Goal: Information Seeking & Learning: Ask a question

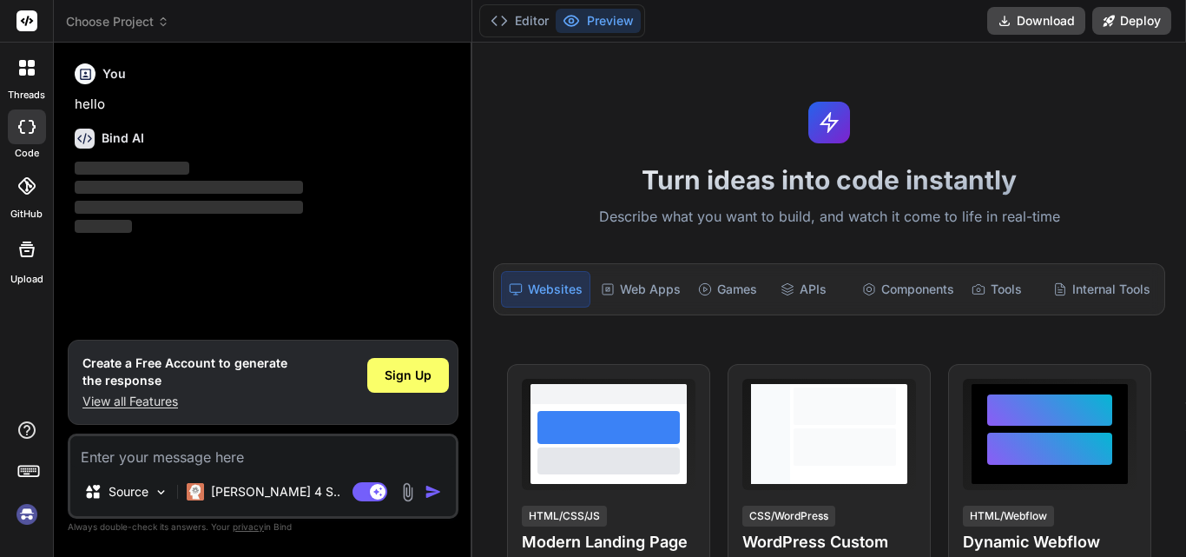
type textarea "x"
click at [139, 463] on textarea at bounding box center [263, 451] width 386 height 31
type textarea "how to update password in encryt formate in phpmyadmin $2y$10$ZPhEzueOq258dFijR…"
type textarea "x"
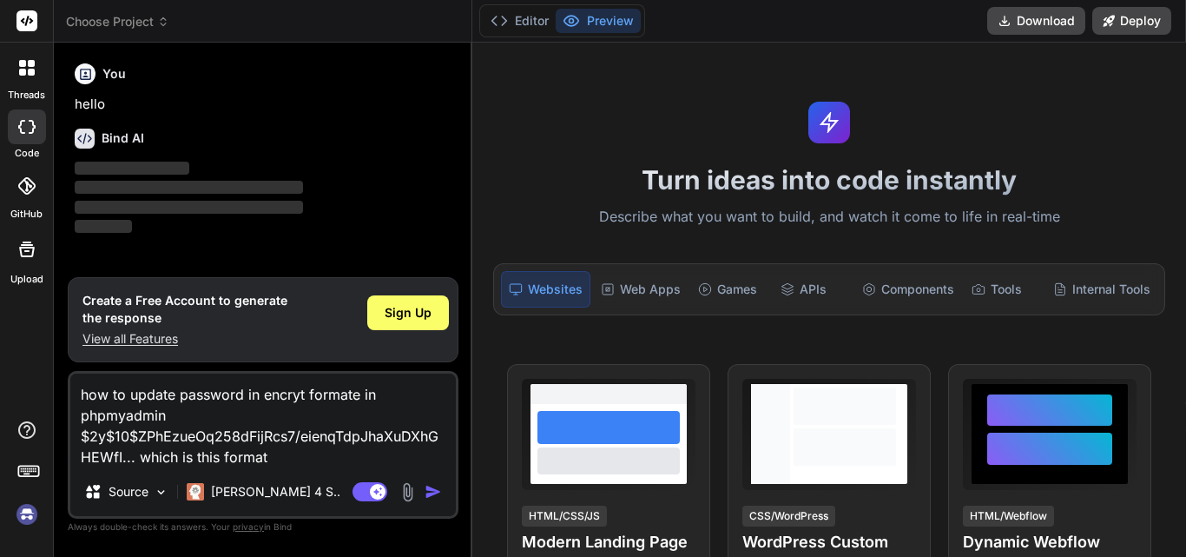
click at [427, 485] on img "button" at bounding box center [433, 491] width 17 height 17
click at [432, 486] on img "button" at bounding box center [433, 491] width 17 height 17
click at [299, 459] on textarea "how to update password in encryt formate in phpmyadmin $2y$10$ZPhEzueOq258dFijR…" at bounding box center [263, 420] width 386 height 94
paste textarea "$2y$10$By30.aAGfwN3uLiBYcJeme8itv0.QLdQ0IJjXt8xFlNzSmJ7n3wqm"
type textarea "$2y$10$By30.aAGfwN3uLiBYcJeme8itv0.QLdQ0IJjXt8xFlNzSmJ7n3wqm"
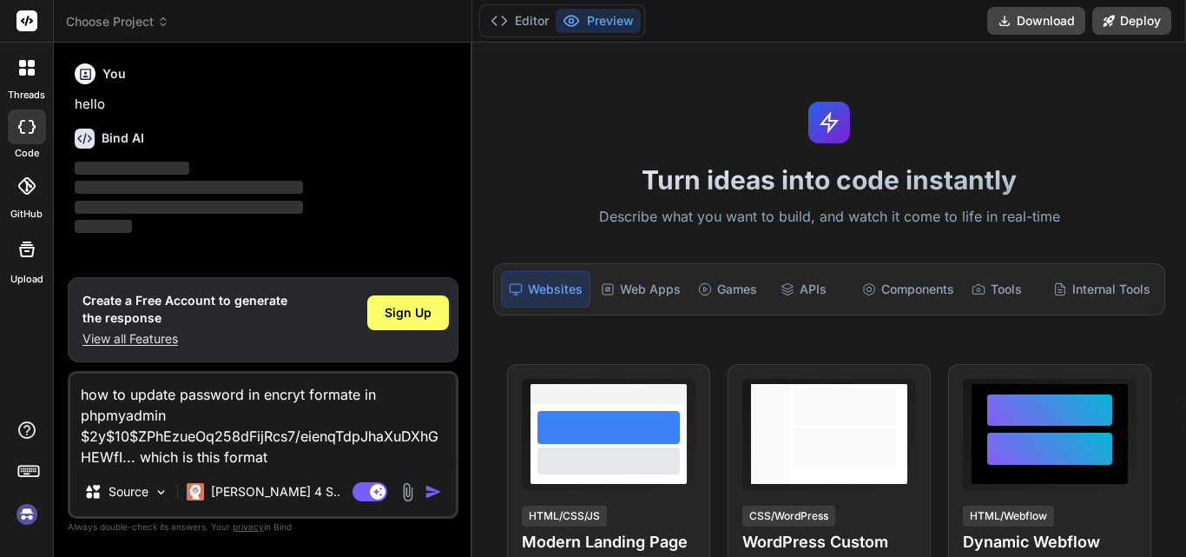
type textarea "x"
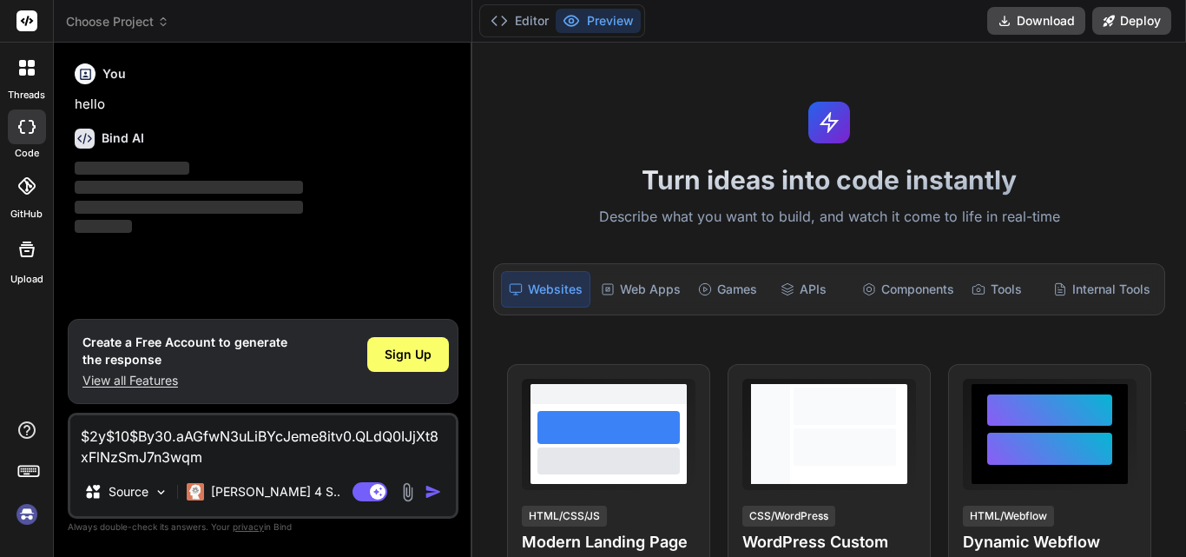
type textarea "$2y$10$By30.aAGfwN3uLiBYcJeme8itv0.QLdQ0IJjXt8xFlNzSmJ7n3wqm"
type textarea "x"
type textarea "$2y$10$By30.aAGfwN3uLiBYcJeme8itv0.QLdQ0IJjXt8xFlNzSmJ7n3wqm h"
type textarea "x"
type textarea "$2y$10$By30.aAGfwN3uLiBYcJeme8itv0.QLdQ0IJjXt8xFlNzSmJ7n3wqm ho"
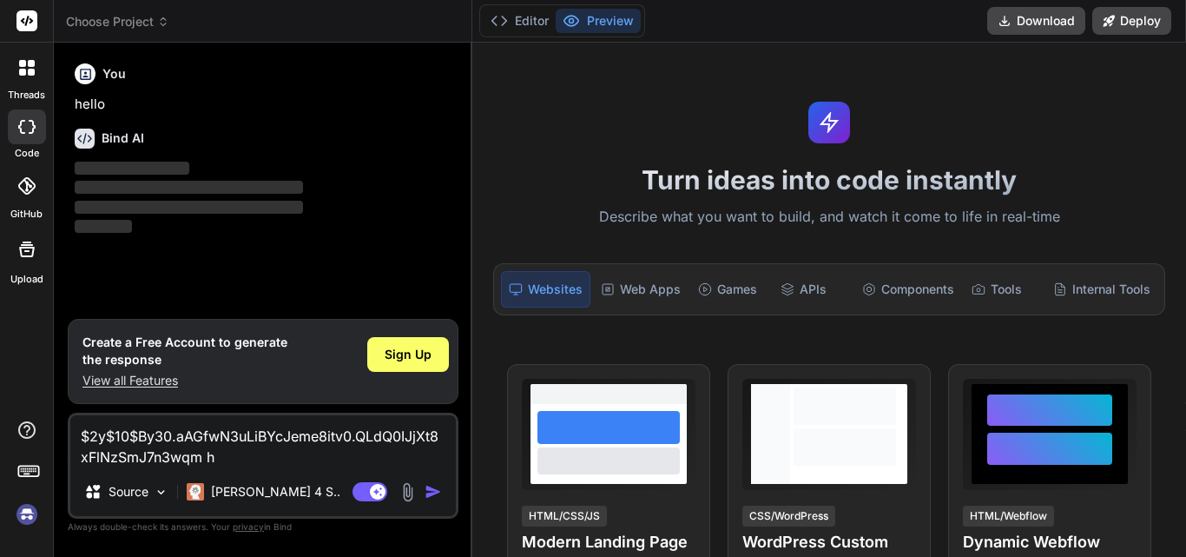
type textarea "x"
type textarea "$2y$10$By30.aAGfwN3uLiBYcJeme8itv0.QLdQ0IJjXt8xFlNzSmJ7n3wqm how"
type textarea "x"
type textarea "$2y$10$By30.aAGfwN3uLiBYcJeme8itv0.QLdQ0IJjXt8xFlNzSmJ7n3wqm how"
type textarea "x"
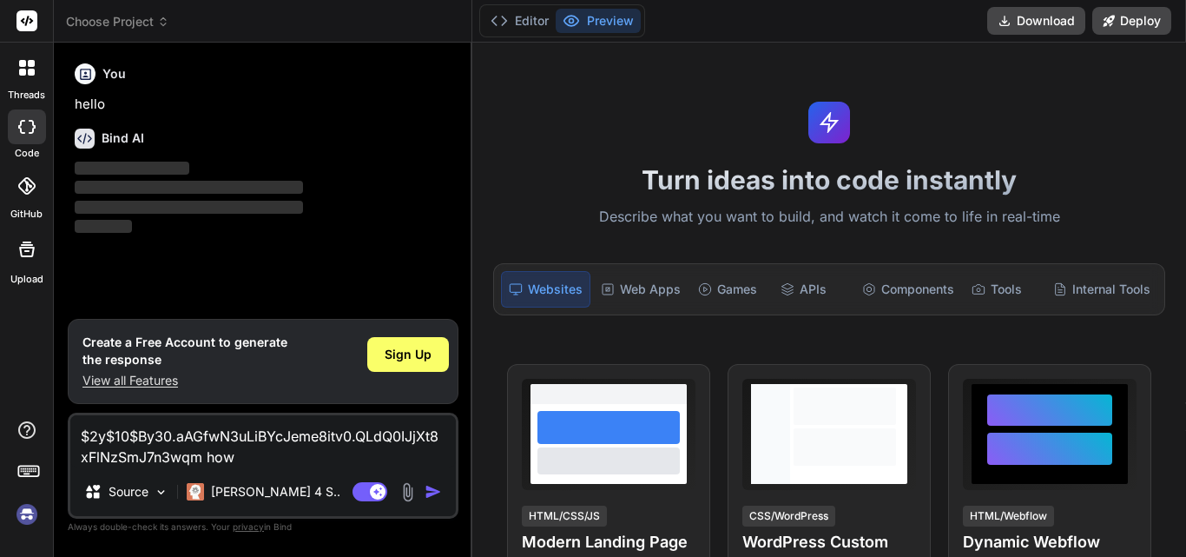
type textarea "$2y$10$By30.aAGfwN3uLiBYcJeme8itv0.QLdQ0IJjXt8xFlNzSmJ7n3wqm how t"
type textarea "x"
type textarea "$2y$10$By30.aAGfwN3uLiBYcJeme8itv0.QLdQ0IJjXt8xFlNzSmJ7n3wqm how to"
type textarea "x"
type textarea "$2y$10$By30.aAGfwN3uLiBYcJeme8itv0.QLdQ0IJjXt8xFlNzSmJ7n3wqm how to"
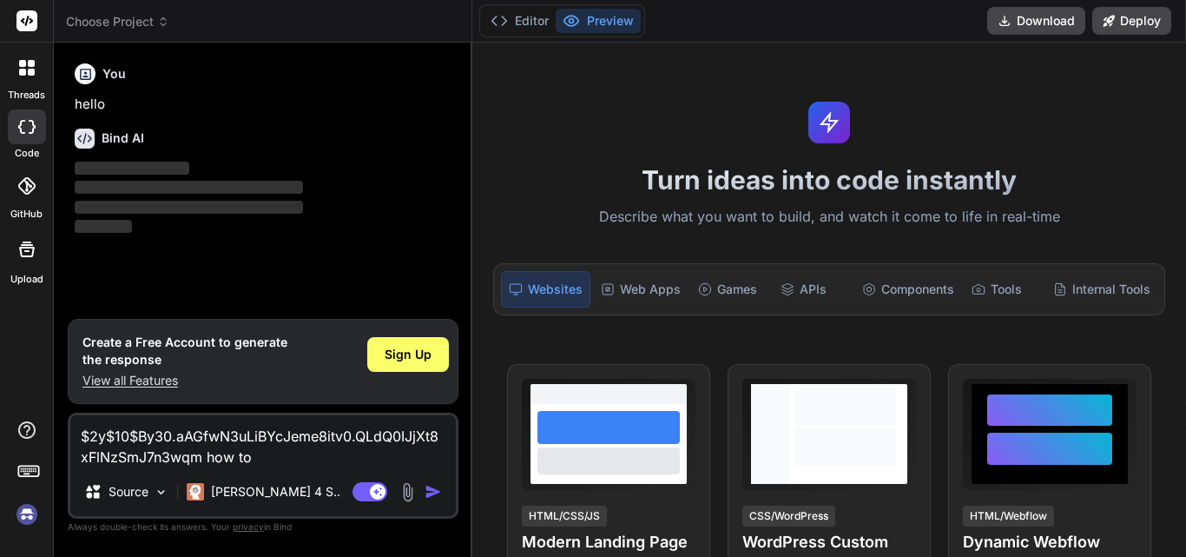
type textarea "x"
type textarea "$2y$10$By30.aAGfwN3uLiBYcJeme8itv0.QLdQ0IJjXt8xFlNzSmJ7n3wqm how to c"
type textarea "x"
type textarea "$2y$10$By30.aAGfwN3uLiBYcJeme8itv0.QLdQ0IJjXt8xFlNzSmJ7n3wqm how to co"
type textarea "x"
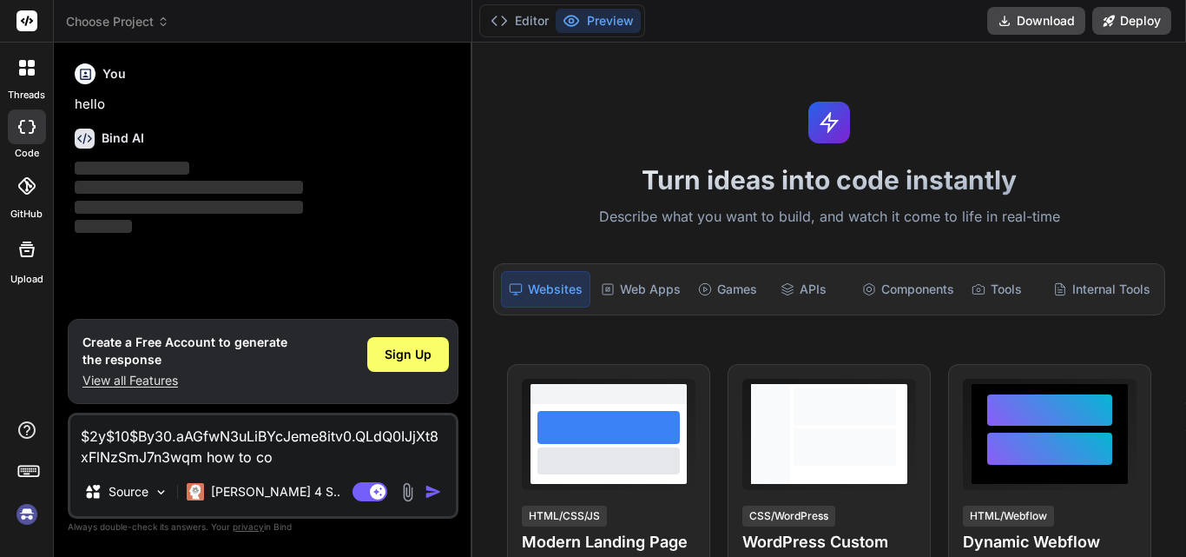
type textarea "$2y$10$By30.aAGfwN3uLiBYcJeme8itv0.QLdQ0IJjXt8xFlNzSmJ7n3wqm how to con"
type textarea "x"
type textarea "$2y$10$By30.aAGfwN3uLiBYcJeme8itv0.QLdQ0IJjXt8xFlNzSmJ7n3wqm how to conv"
type textarea "x"
type textarea "$2y$10$By30.aAGfwN3uLiBYcJeme8itv0.QLdQ0IJjXt8xFlNzSmJ7n3wqm how to conve"
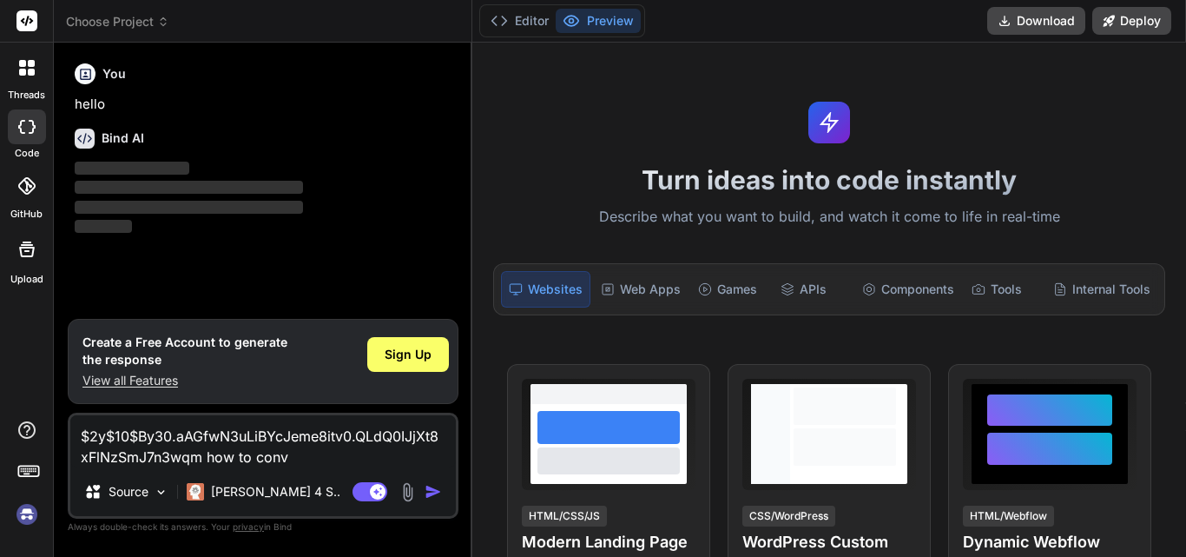
type textarea "x"
type textarea "$2y$10$By30.aAGfwN3uLiBYcJeme8itv0.QLdQ0IJjXt8xFlNzSmJ7n3wqm how to conver"
type textarea "x"
type textarea "$2y$10$By30.aAGfwN3uLiBYcJeme8itv0.QLdQ0IJjXt8xFlNzSmJ7n3wqm how to convert"
type textarea "x"
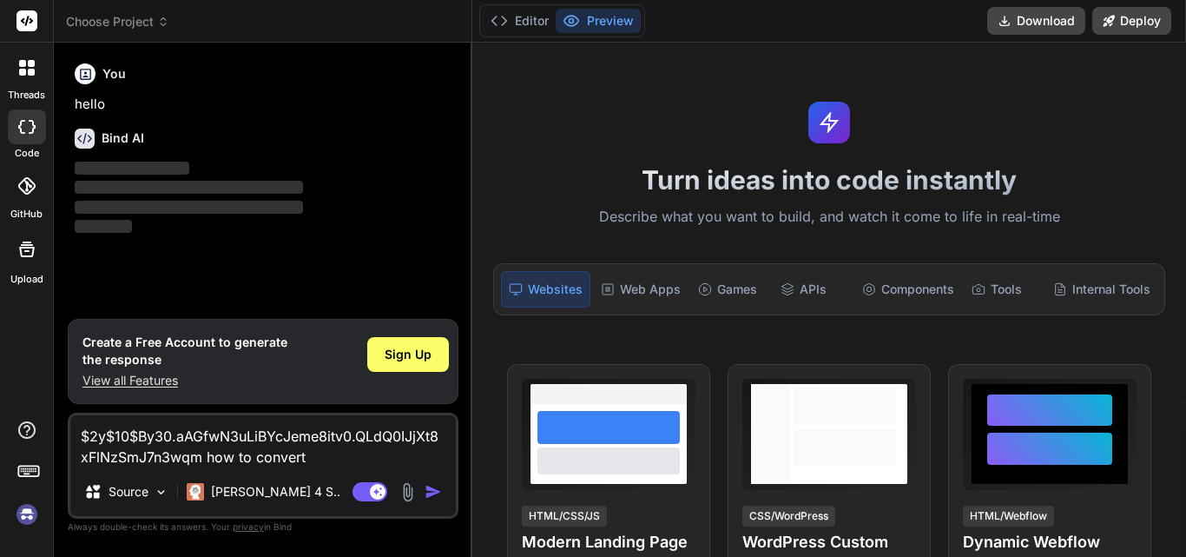
type textarea "$2y$10$By30.aAGfwN3uLiBYcJeme8itv0.QLdQ0IJjXt8xFlNzSmJ7n3wqm how to convert"
type textarea "x"
type textarea "$2y$10$By30.aAGfwN3uLiBYcJeme8itv0.QLdQ0IJjXt8xFlNzSmJ7n3wqm how to convert i"
type textarea "x"
type textarea "$2y$10$By30.aAGfwN3uLiBYcJeme8itv0.QLdQ0IJjXt8xFlNzSmJ7n3wqm how to convert in"
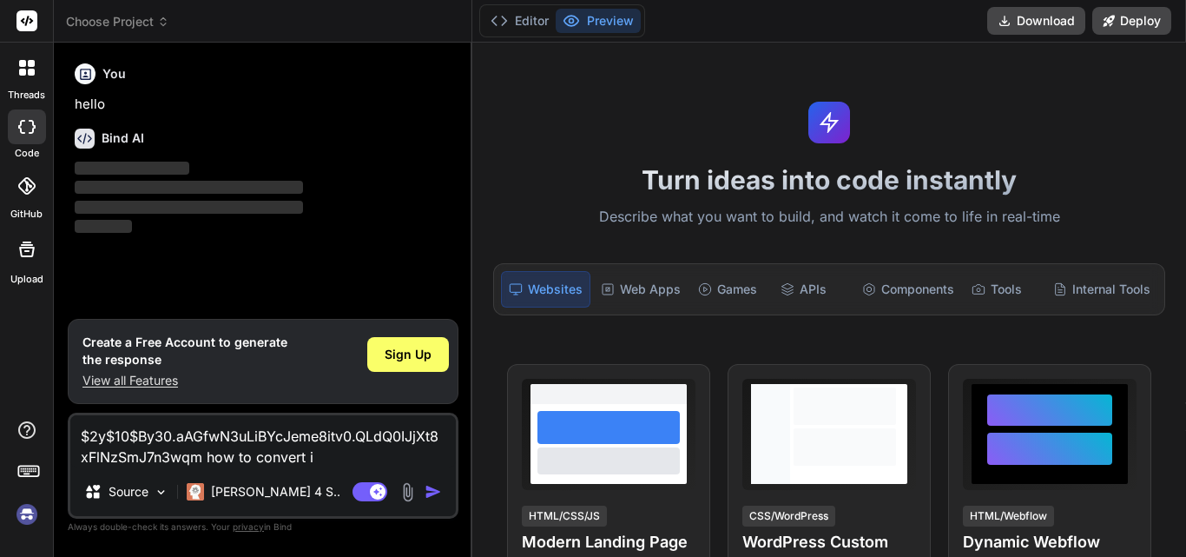
type textarea "x"
type textarea "$2y$10$By30.aAGfwN3uLiBYcJeme8itv0.QLdQ0IJjXt8xFlNzSmJ7n3wqm how to convert int"
type textarea "x"
type textarea "$2y$10$By30.aAGfwN3uLiBYcJeme8itv0.QLdQ0IJjXt8xFlNzSmJ7n3wqm how to convert into"
type textarea "x"
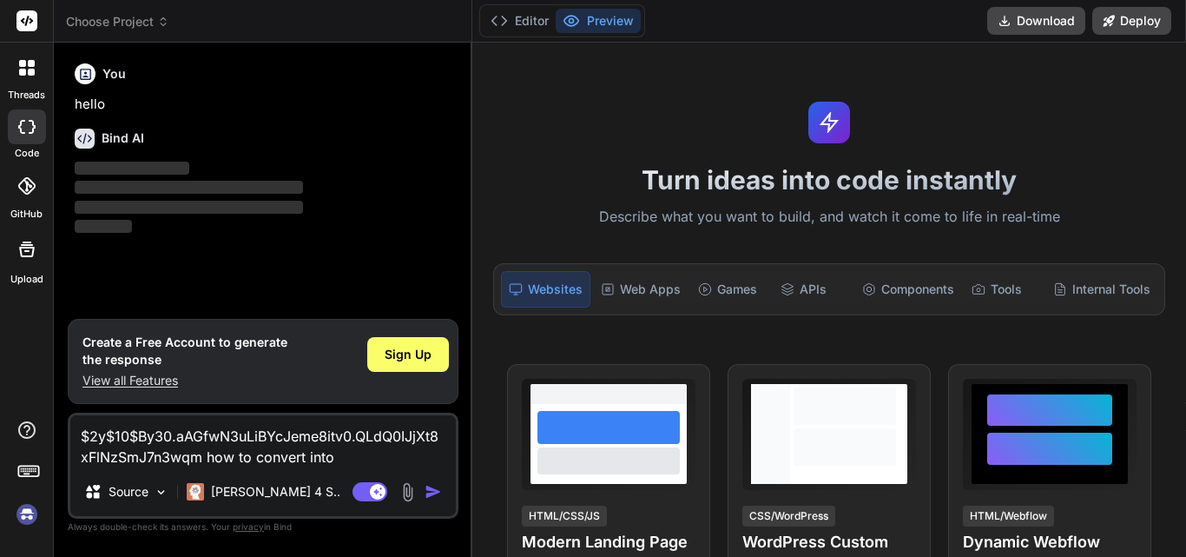
type textarea "$2y$10$By30.aAGfwN3uLiBYcJeme8itv0.QLdQ0IJjXt8xFlNzSmJ7n3wqm how to convert into"
type textarea "x"
type textarea "$2y$10$By30.aAGfwN3uLiBYcJeme8itv0.QLdQ0IJjXt8xFlNzSmJ7n3wqm how to convert int…"
type textarea "x"
type textarea "$2y$10$By30.aAGfwN3uLiBYcJeme8itv0.QLdQ0IJjXt8xFlNzSmJ7n3wqm how to convert int…"
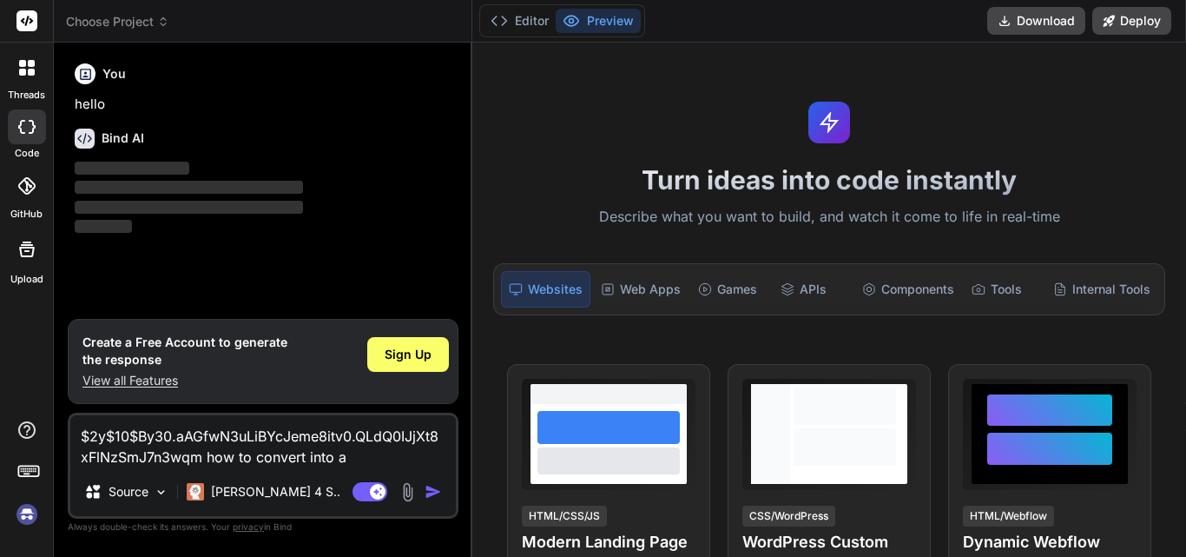
type textarea "x"
type textarea "$2y$10$By30.aAGfwN3uLiBYcJeme8itv0.QLdQ0IJjXt8xFlNzSmJ7n3wqm how to convert int…"
type textarea "x"
type textarea "$2y$10$By30.aAGfwN3uLiBYcJeme8itv0.QLdQ0IJjXt8xFlNzSmJ7n3wqm how to convert int…"
type textarea "x"
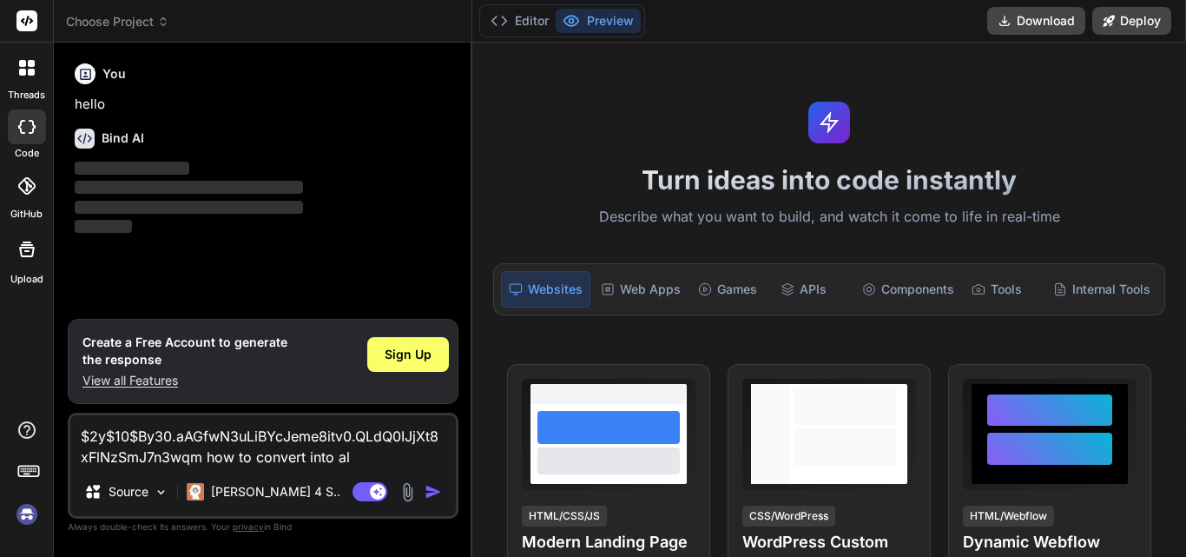
type textarea "$2y$10$By30.aAGfwN3uLiBYcJeme8itv0.QLdQ0IJjXt8xFlNzSmJ7n3wqm how to convert int…"
type textarea "x"
type textarea "$2y$10$By30.aAGfwN3uLiBYcJeme8itv0.QLdQ0IJjXt8xFlNzSmJ7n3wqm how to convert int…"
type textarea "x"
type textarea "$2y$10$By30.aAGfwN3uLiBYcJeme8itv0.QLdQ0IJjXt8xFlNzSmJ7n3wqm how to convert int…"
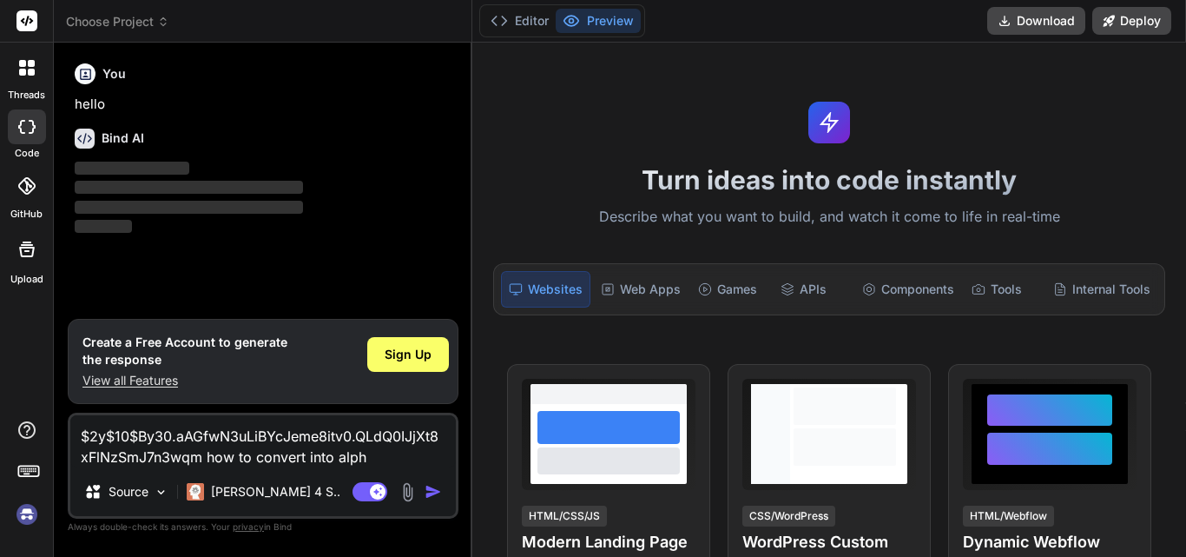
type textarea "x"
type textarea "$2y$10$By30.aAGfwN3uLiBYcJeme8itv0.QLdQ0IJjXt8xFlNzSmJ7n3wqm how to convert int…"
type textarea "x"
type textarea "$2y$10$By30.aAGfwN3uLiBYcJeme8itv0.QLdQ0IJjXt8xFlNzSmJ7n3wqm how to convert int…"
type textarea "x"
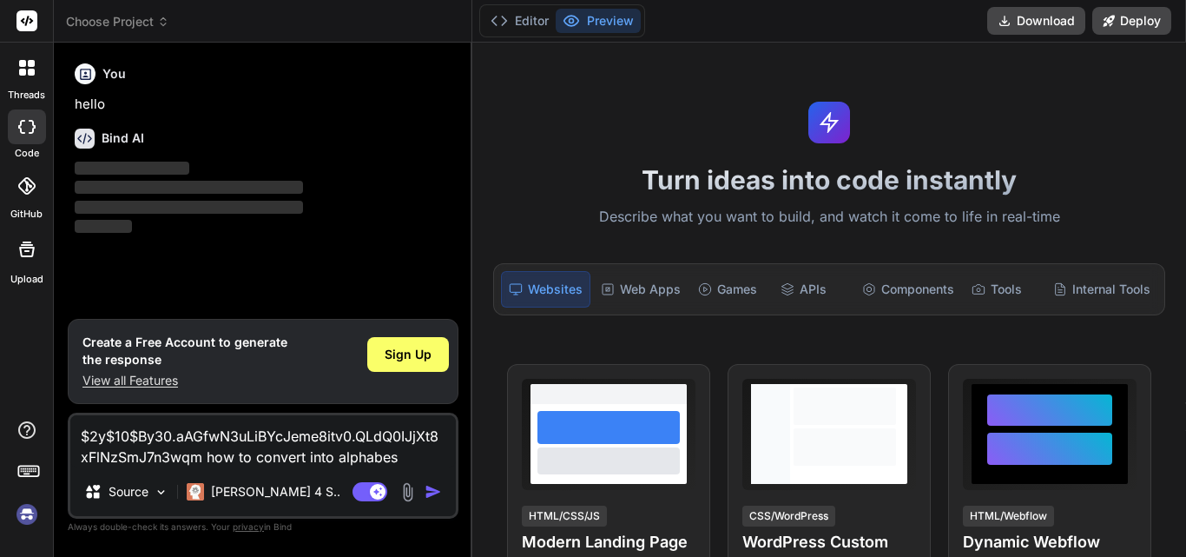
type textarea "$2y$10$By30.aAGfwN3uLiBYcJeme8itv0.QLdQ0IJjXt8xFlNzSmJ7n3wqm how to convert int…"
type textarea "x"
type textarea "$2y$10$By30.aAGfwN3uLiBYcJeme8itv0.QLdQ0IJjXt8xFlNzSmJ7n3wqm how to convert int…"
click at [432, 483] on img "button" at bounding box center [433, 491] width 17 height 17
click at [431, 491] on img "button" at bounding box center [433, 491] width 17 height 17
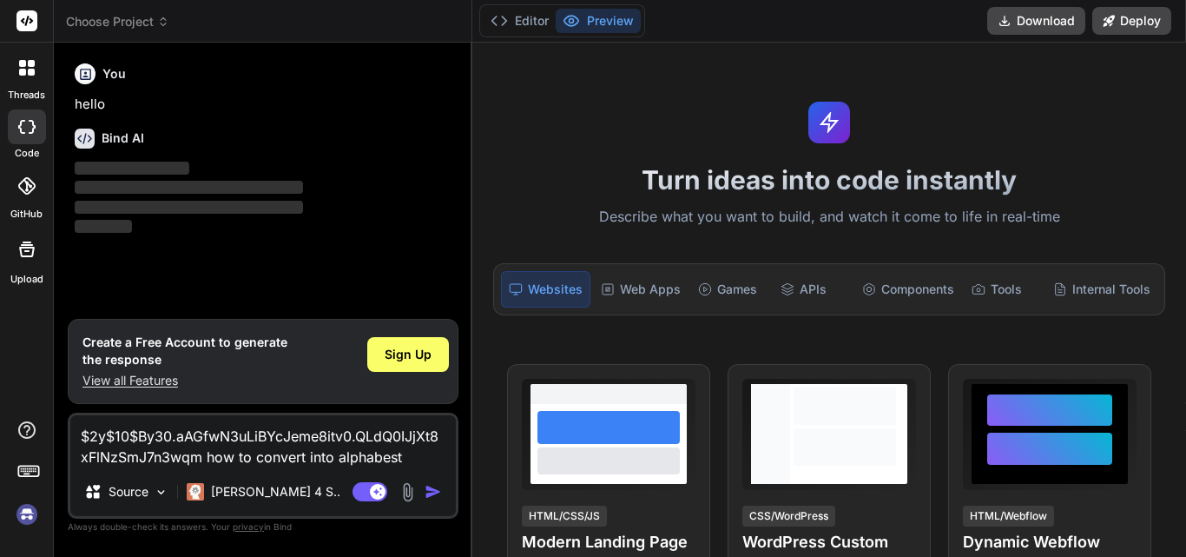
click at [434, 495] on img "button" at bounding box center [433, 491] width 17 height 17
